Goal: Task Accomplishment & Management: Manage account settings

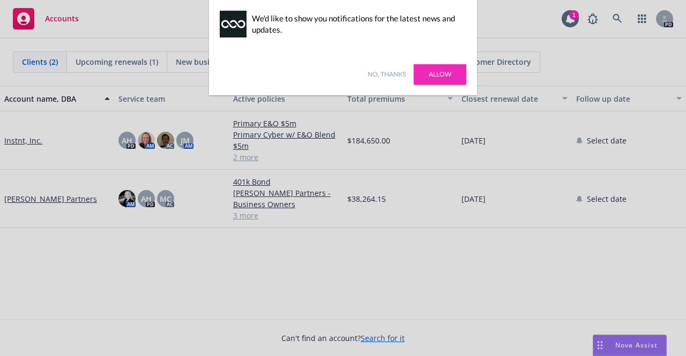
click at [445, 72] on link "Allow" at bounding box center [440, 74] width 53 height 20
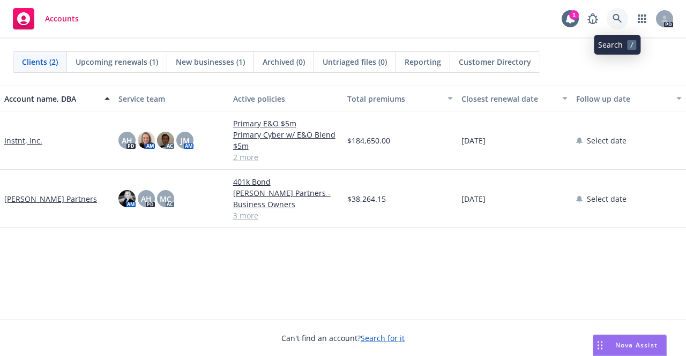
click at [614, 17] on icon at bounding box center [617, 19] width 10 height 10
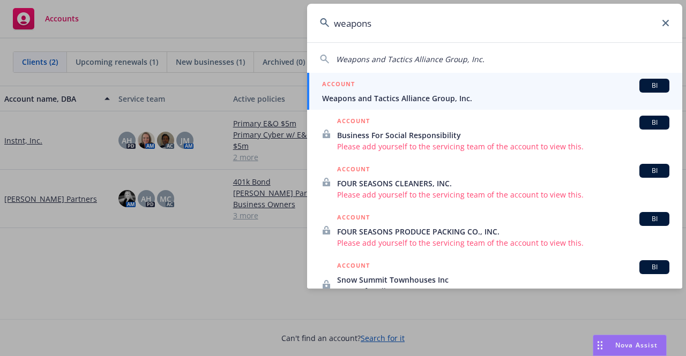
type input "weapons"
click at [458, 99] on span "Weapons and Tactics Alliance Group, Inc." at bounding box center [495, 98] width 347 height 11
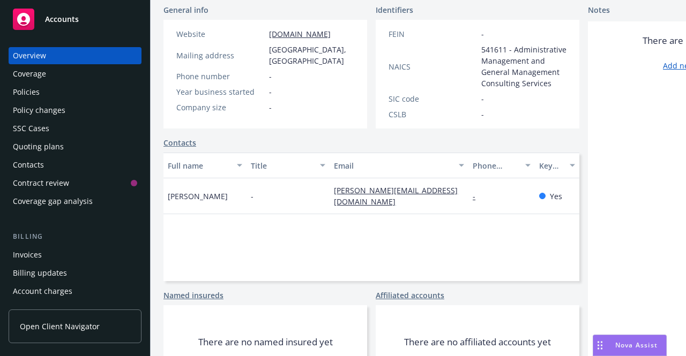
scroll to position [208, 0]
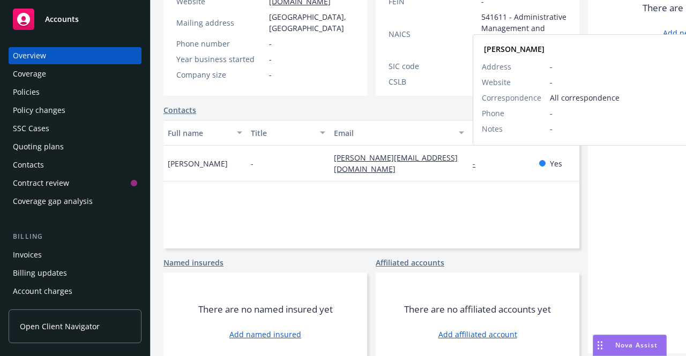
click at [475, 161] on link "-" at bounding box center [478, 164] width 11 height 10
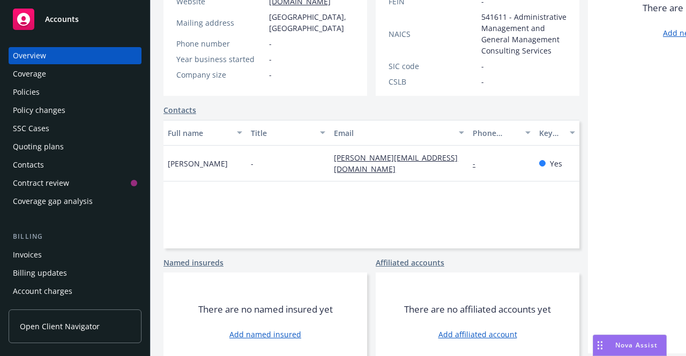
click at [610, 145] on div "There are no notes yet Add new notes" at bounding box center [690, 171] width 204 height 365
click at [182, 109] on link "Contacts" at bounding box center [179, 109] width 33 height 11
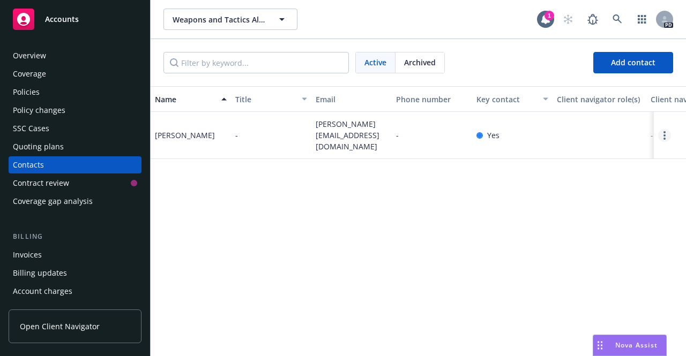
click at [660, 137] on link "Open options" at bounding box center [664, 135] width 13 height 13
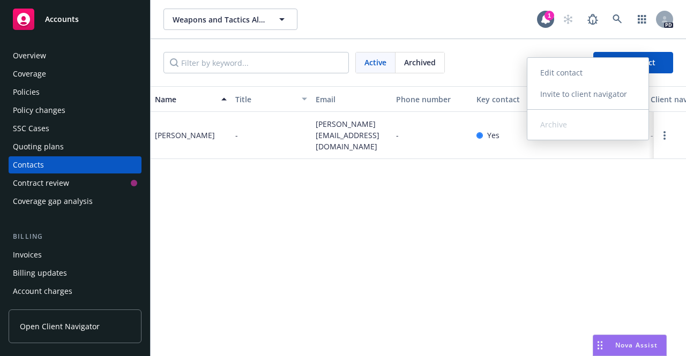
click at [587, 78] on link "Edit contact" at bounding box center [587, 72] width 121 height 21
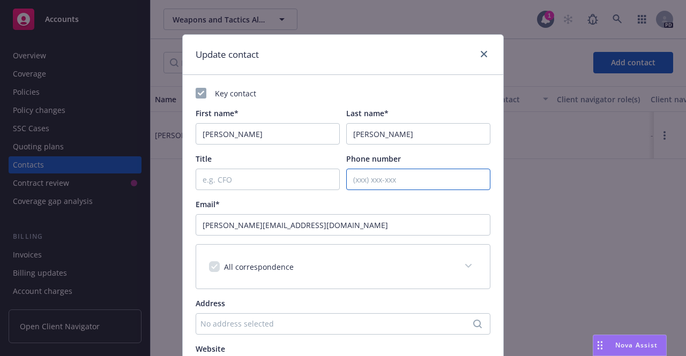
click at [368, 184] on input "Phone number" at bounding box center [418, 179] width 144 height 21
paste input "[PHONE_NUMBER]"
type input "[PHONE_NUMBER]"
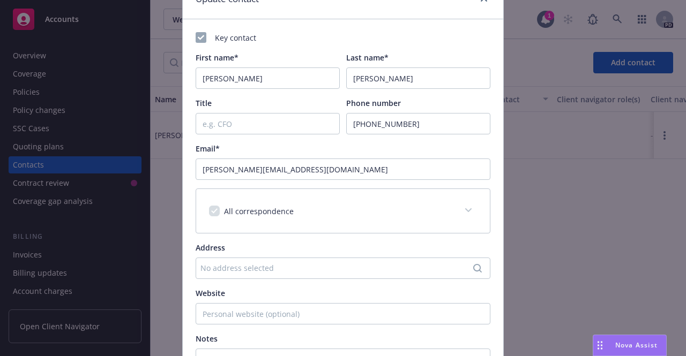
scroll to position [54, 0]
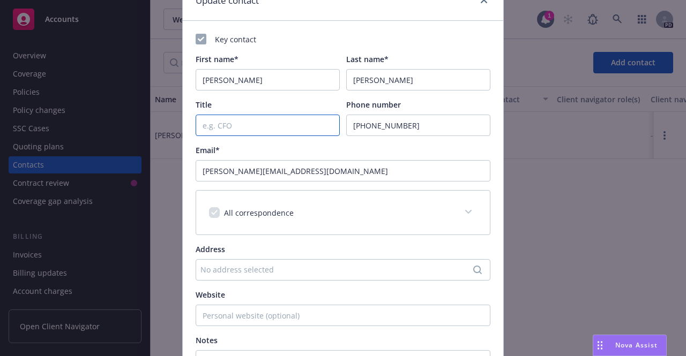
click at [292, 122] on input "Title" at bounding box center [268, 125] width 144 height 21
type input "CFO"
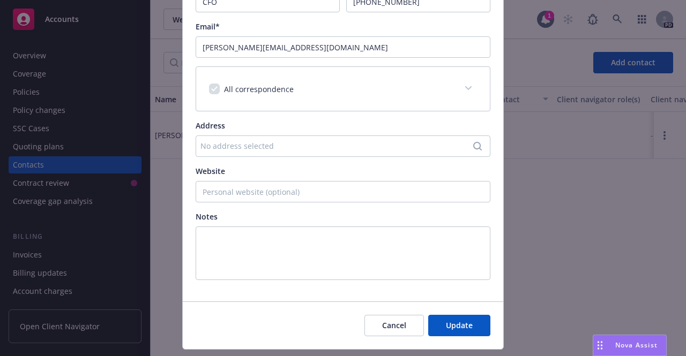
scroll to position [205, 0]
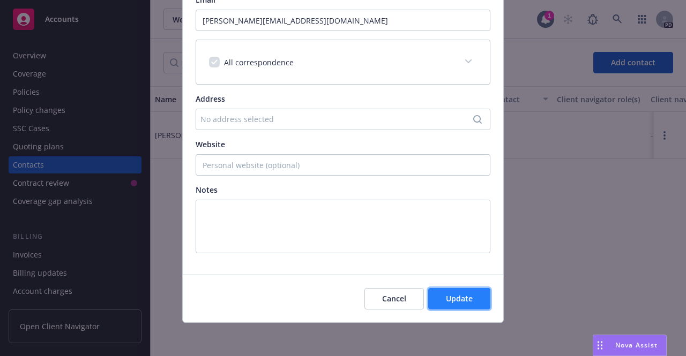
click at [484, 292] on button "Update" at bounding box center [459, 298] width 62 height 21
